Goal: Information Seeking & Learning: Understand process/instructions

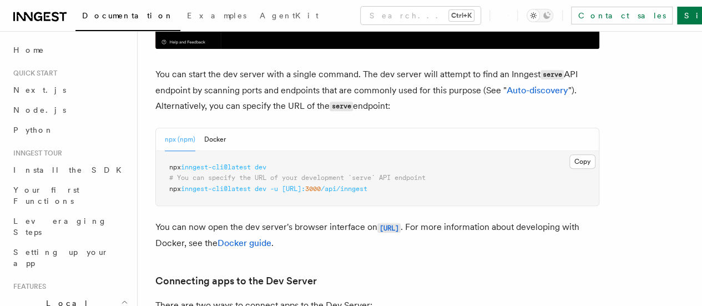
scroll to position [439, 0]
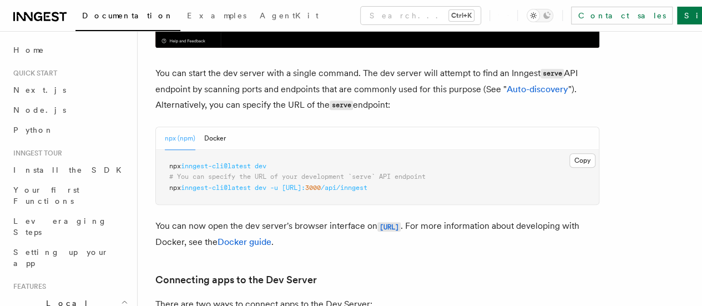
click at [368, 184] on span "/api/inngest" at bounding box center [344, 188] width 47 height 8
click at [282, 184] on span at bounding box center [280, 188] width 4 height 8
click at [305, 184] on span "[URL]:" at bounding box center [293, 188] width 23 height 8
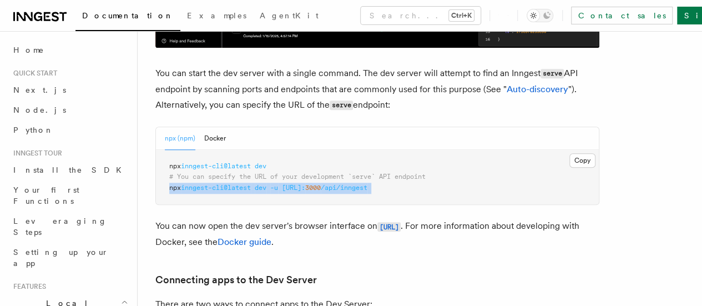
click at [305, 184] on span "[URL]:" at bounding box center [293, 188] width 23 height 8
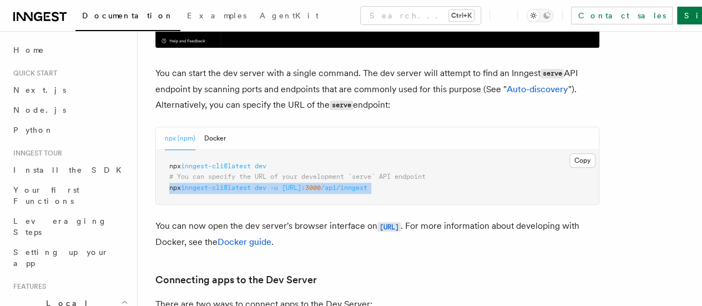
click at [305, 184] on span "[URL]:" at bounding box center [293, 188] width 23 height 8
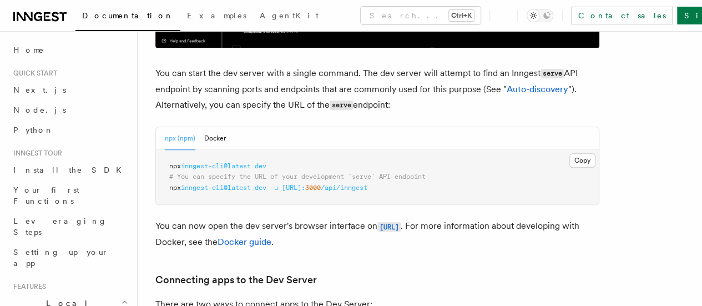
click at [358, 173] on span "# You can specify the URL of your development `serve` API endpoint" at bounding box center [297, 177] width 256 height 8
drag, startPoint x: 274, startPoint y: 160, endPoint x: 167, endPoint y: 161, distance: 107.1
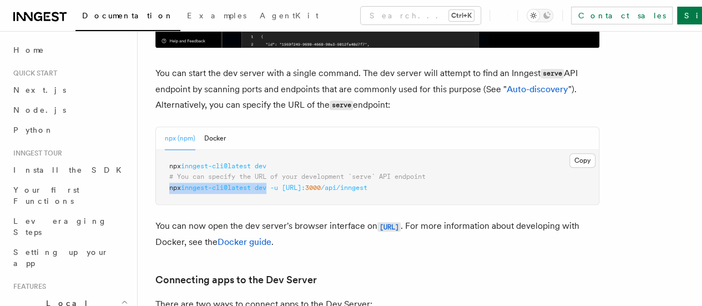
click at [167, 161] on pre "npx inngest-cli@latest dev # You can specify the URL of your development `serve…" at bounding box center [377, 177] width 443 height 55
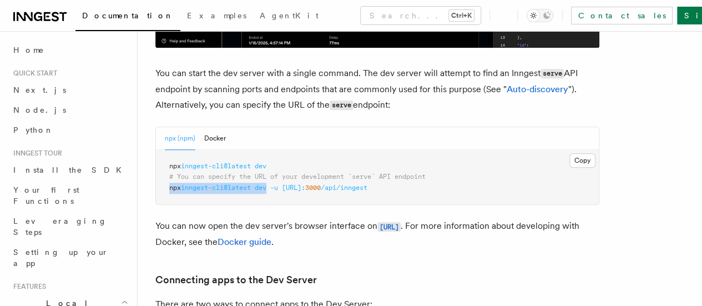
copy span "npx inngest-cli@latest dev"
